Goal: Task Accomplishment & Management: Use online tool/utility

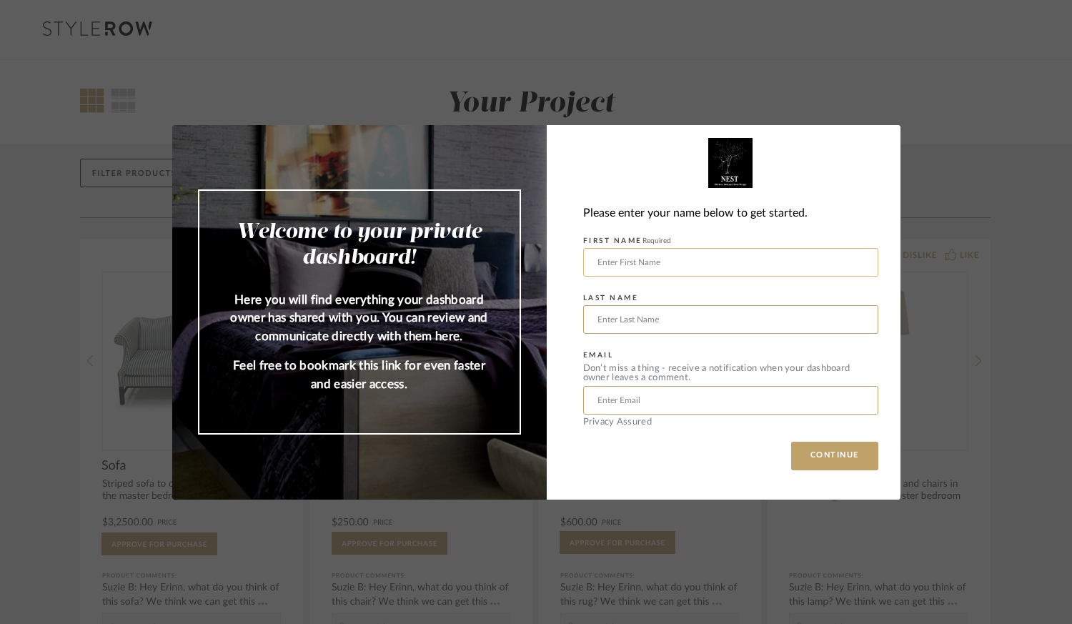
click at [619, 271] on input "text" at bounding box center [730, 262] width 295 height 29
type input "[PERSON_NAME]"
type input "[EMAIL_ADDRESS][DOMAIN_NAME]"
click at [800, 452] on button "CONTINUE" at bounding box center [834, 456] width 87 height 29
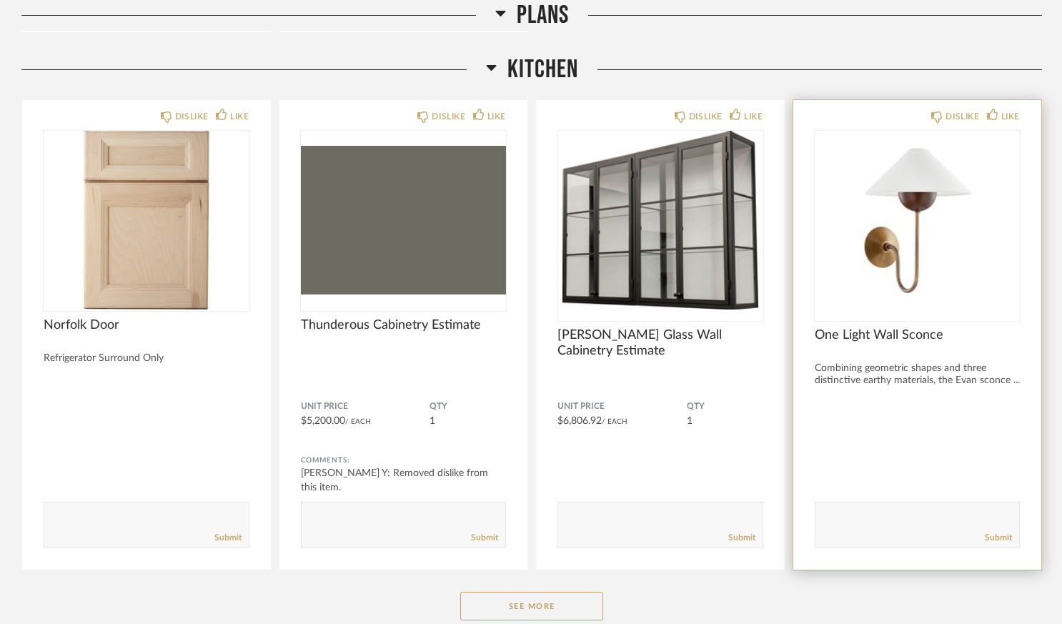
scroll to position [680, 0]
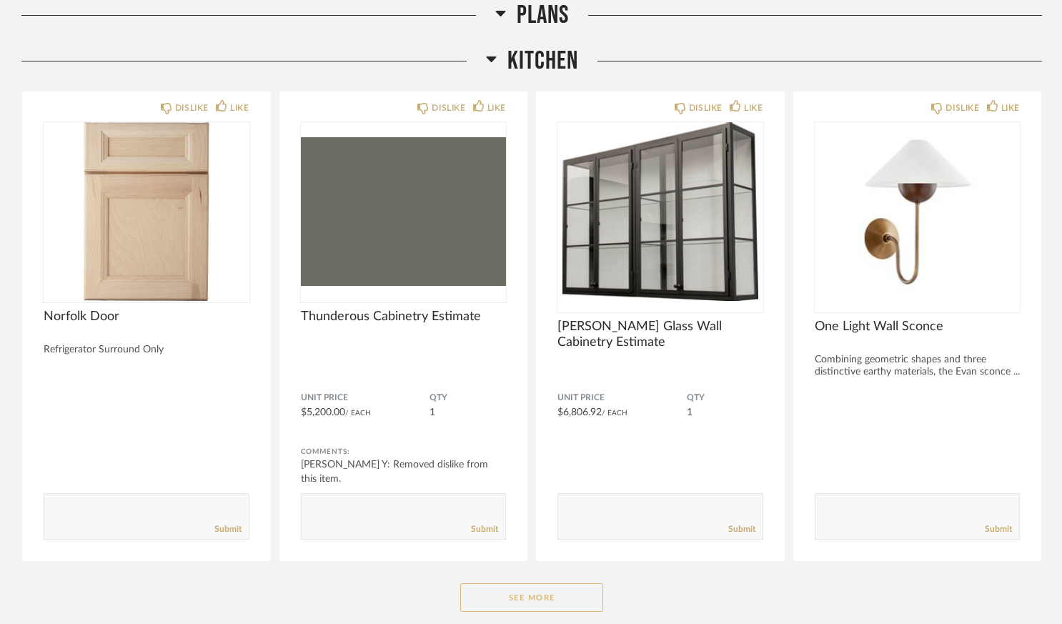
click at [530, 599] on button "See More" at bounding box center [531, 597] width 143 height 29
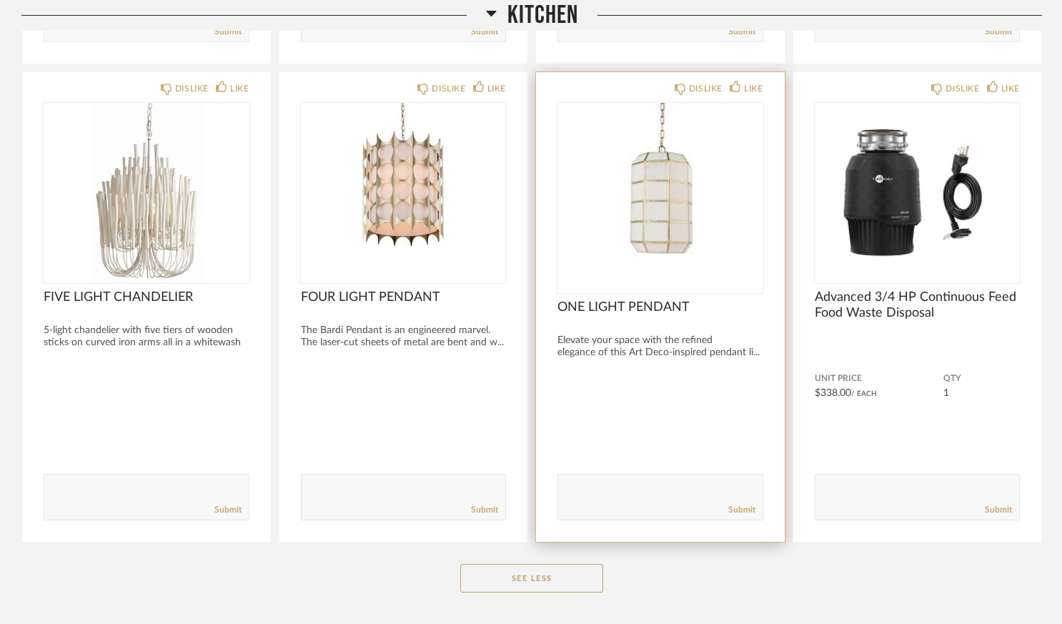
scroll to position [2213, 0]
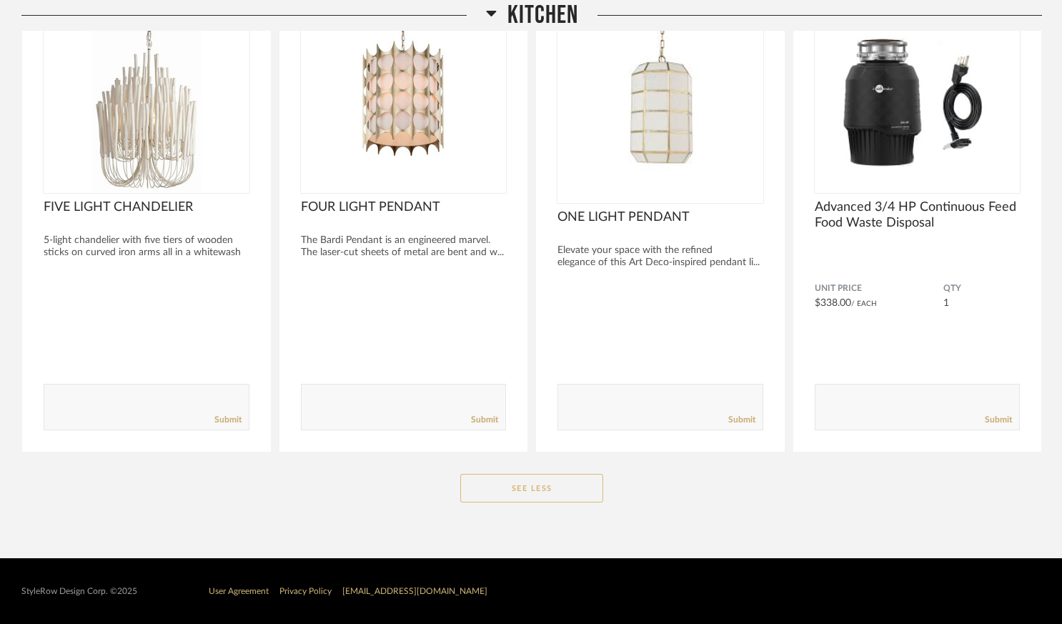
click at [559, 479] on button "See Less" at bounding box center [531, 488] width 143 height 29
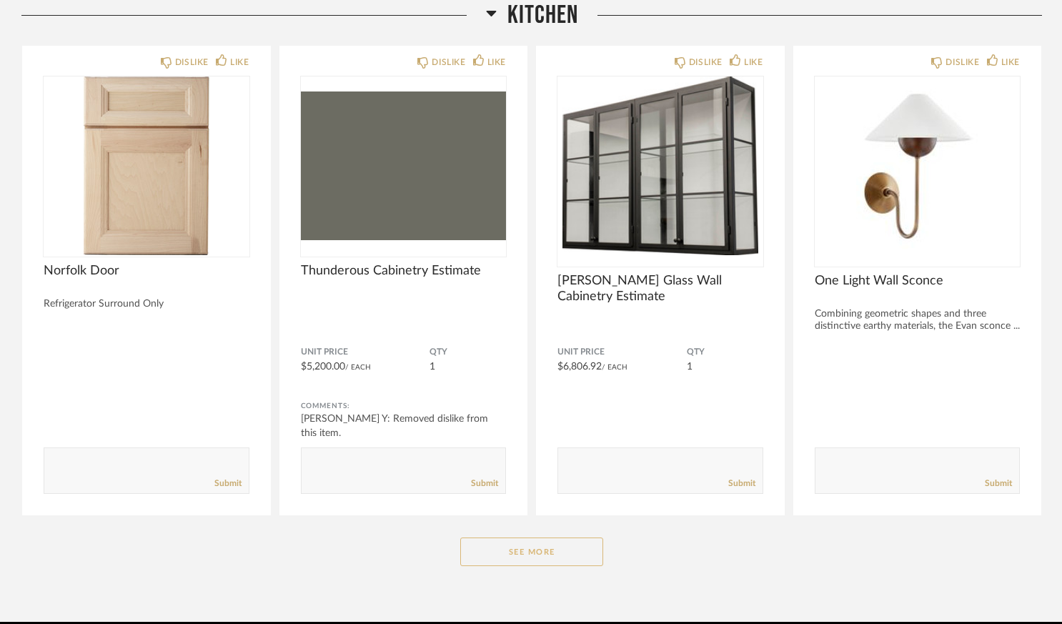
scroll to position [789, 0]
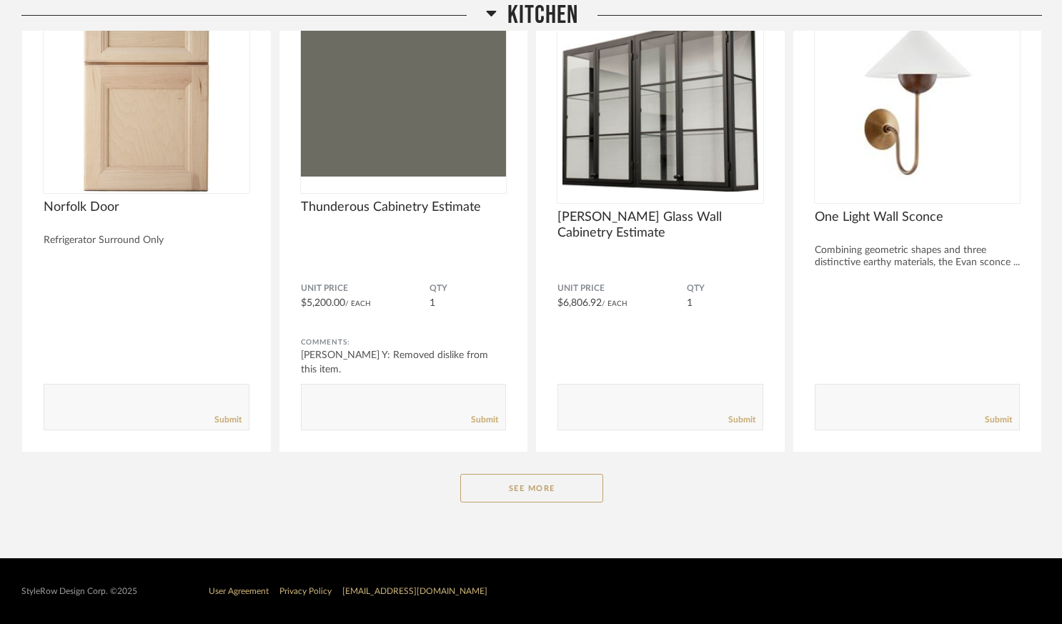
click at [538, 504] on div "Kitchen DISLIKE LIKE Norfolk Door Refrigerator Surround Only Comments: Submit D…" at bounding box center [531, 232] width 1020 height 593
click at [541, 492] on button "See More" at bounding box center [531, 488] width 143 height 29
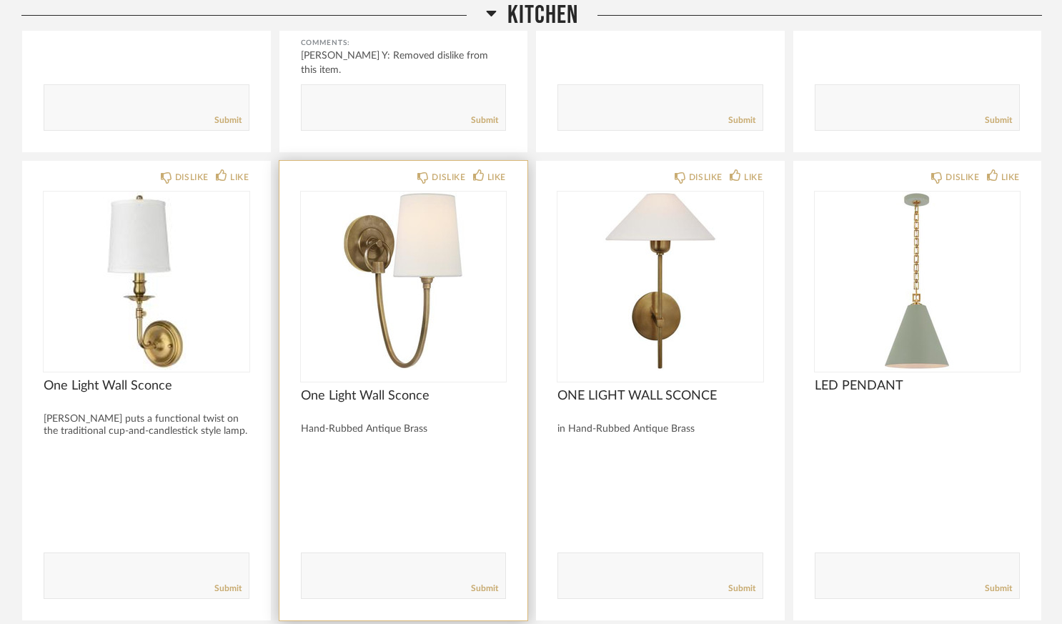
scroll to position [1089, 0]
click at [402, 354] on img "0" at bounding box center [404, 280] width 206 height 179
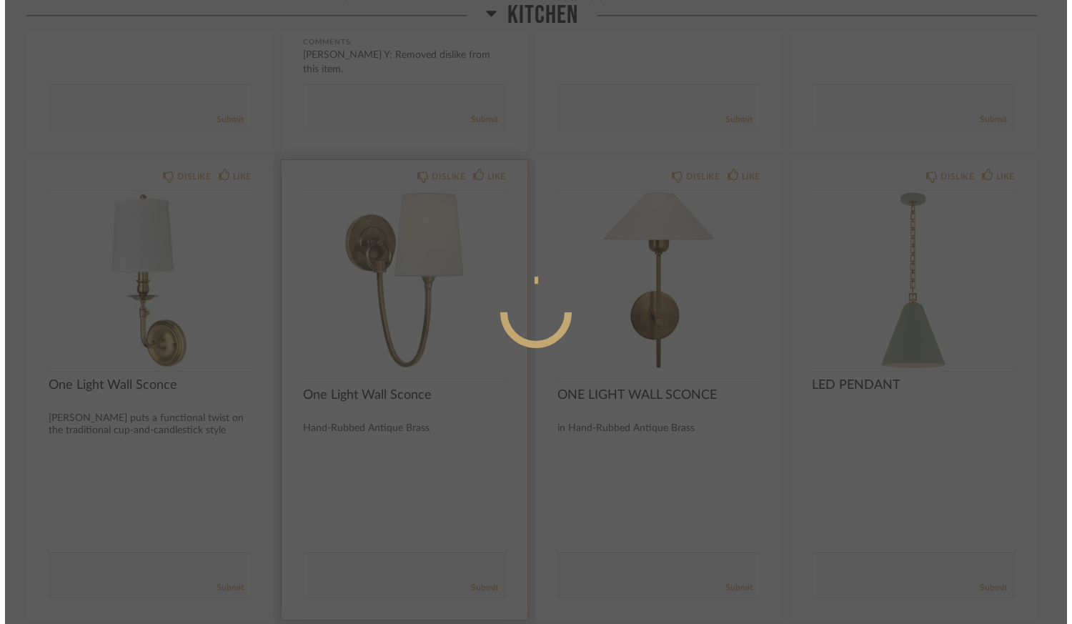
scroll to position [0, 0]
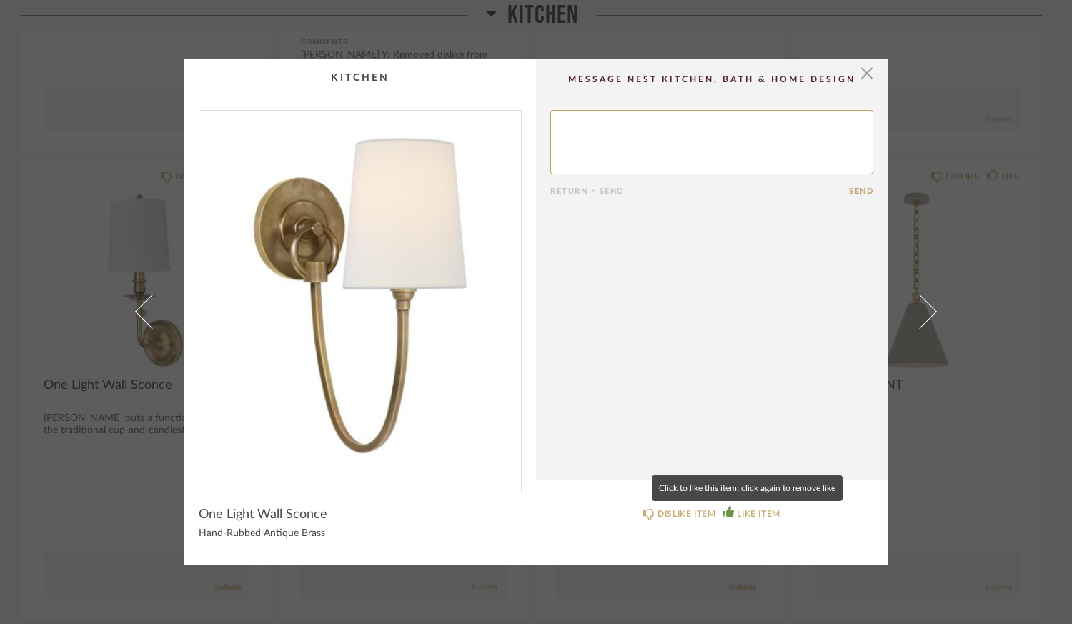
click at [724, 515] on icon at bounding box center [727, 511] width 11 height 11
